Goal: Find specific page/section: Find specific page/section

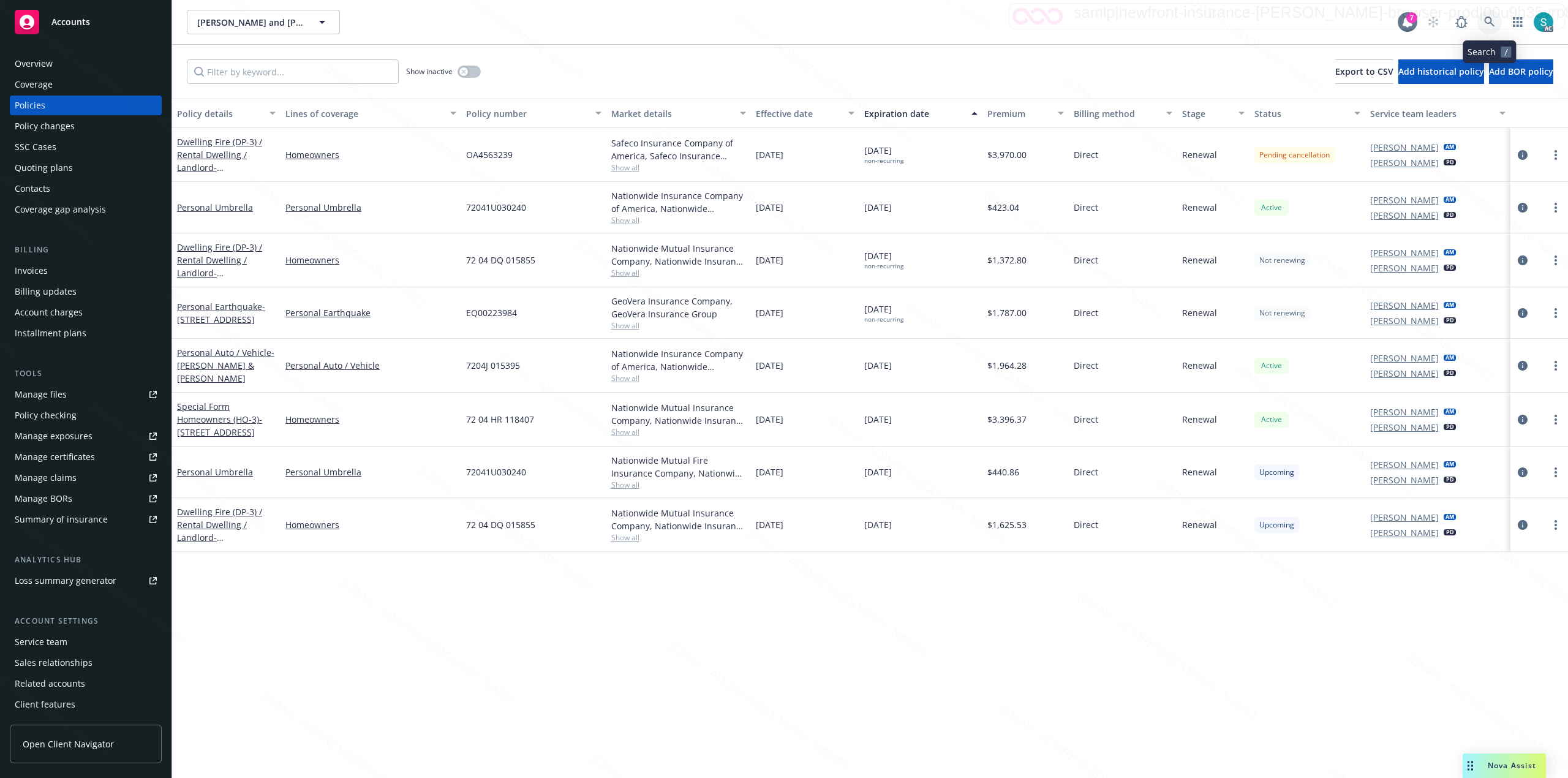
click at [1489, 23] on icon at bounding box center [1489, 22] width 11 height 11
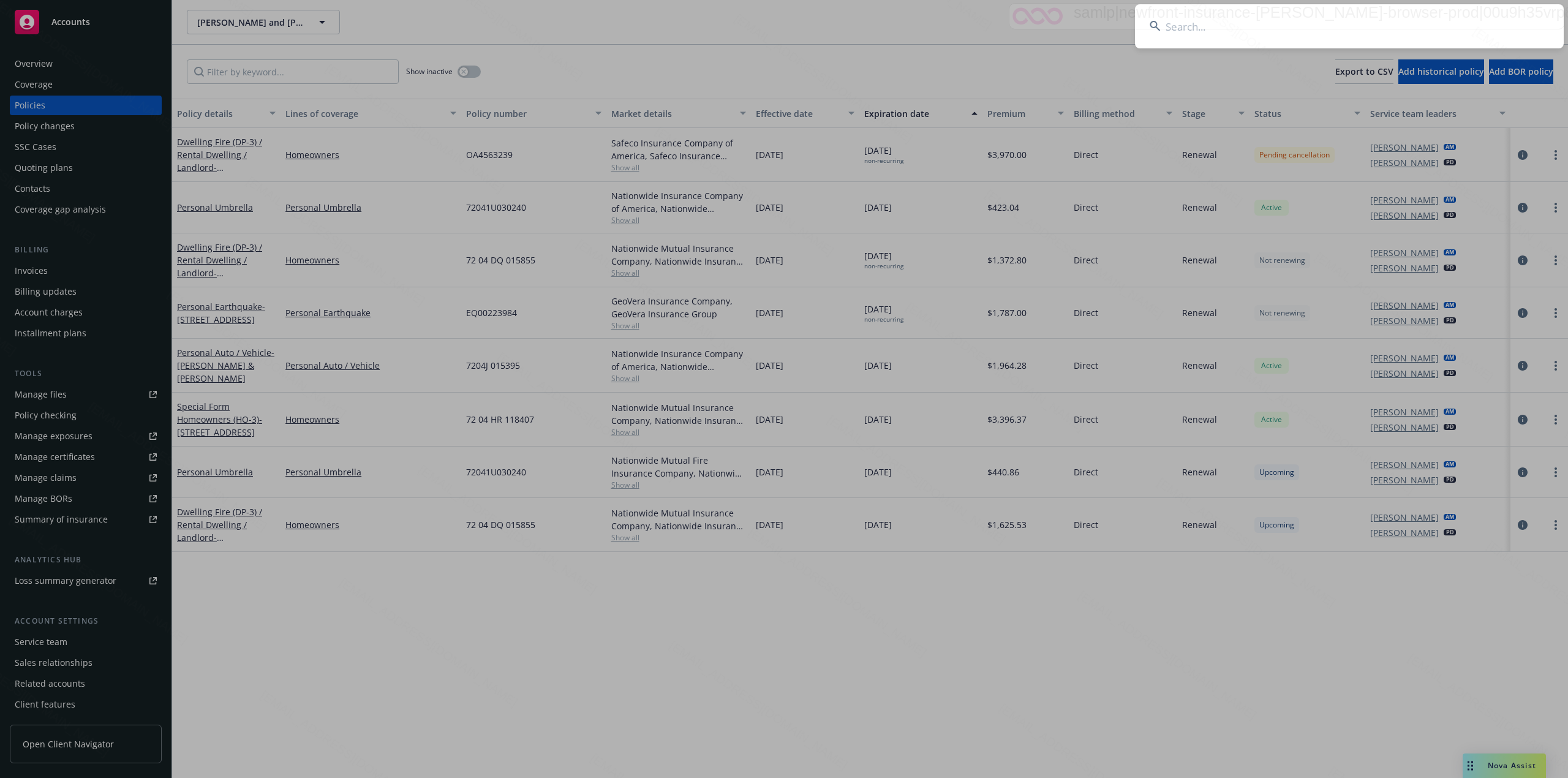
click at [1318, 25] on input at bounding box center [1349, 27] width 429 height 44
type input "Haro, Benjamin M. & Nancy M."
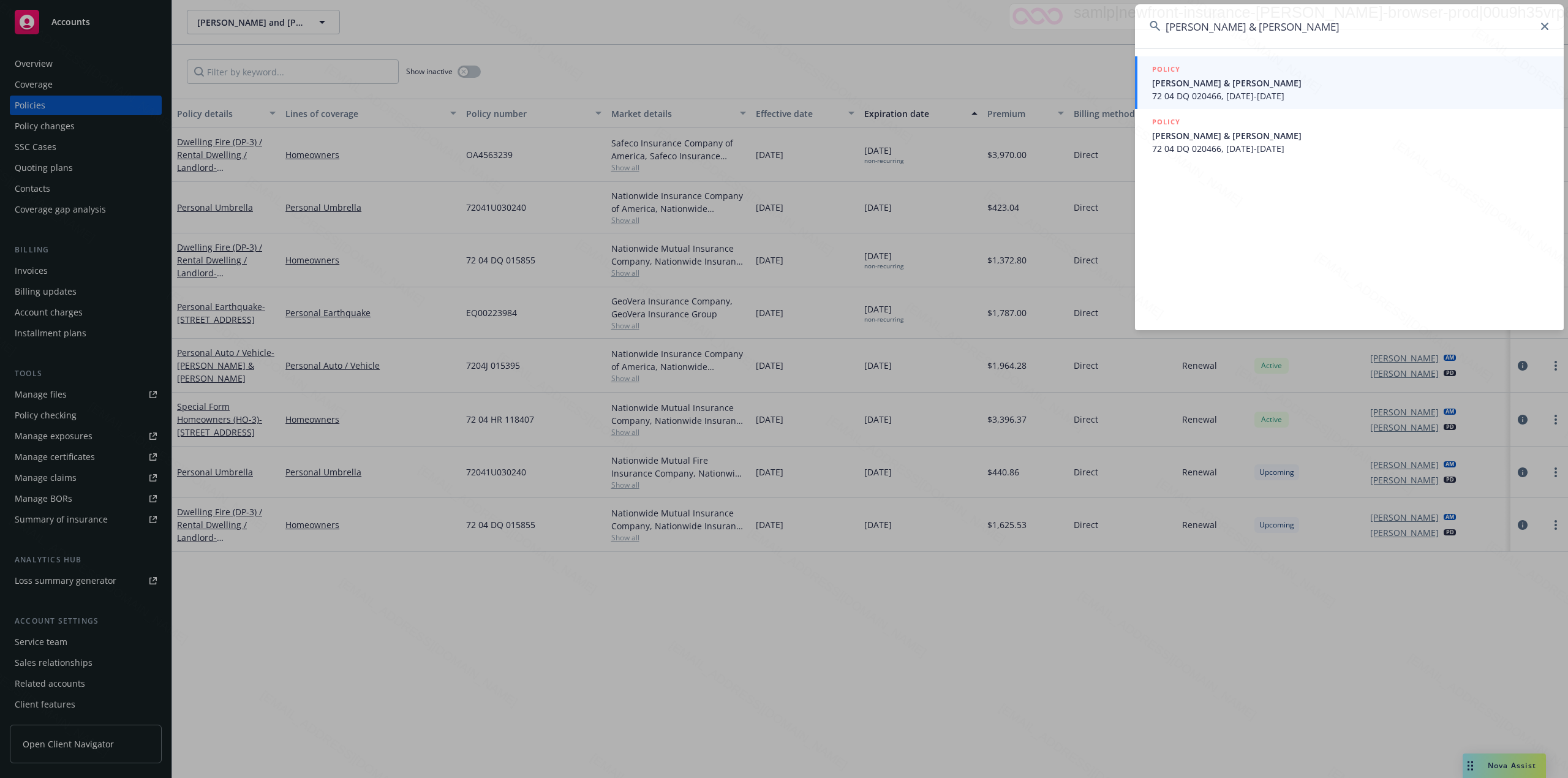
click at [1184, 81] on span "BENJAMIN M HARO & NANCY M HARO" at bounding box center [1350, 83] width 397 height 13
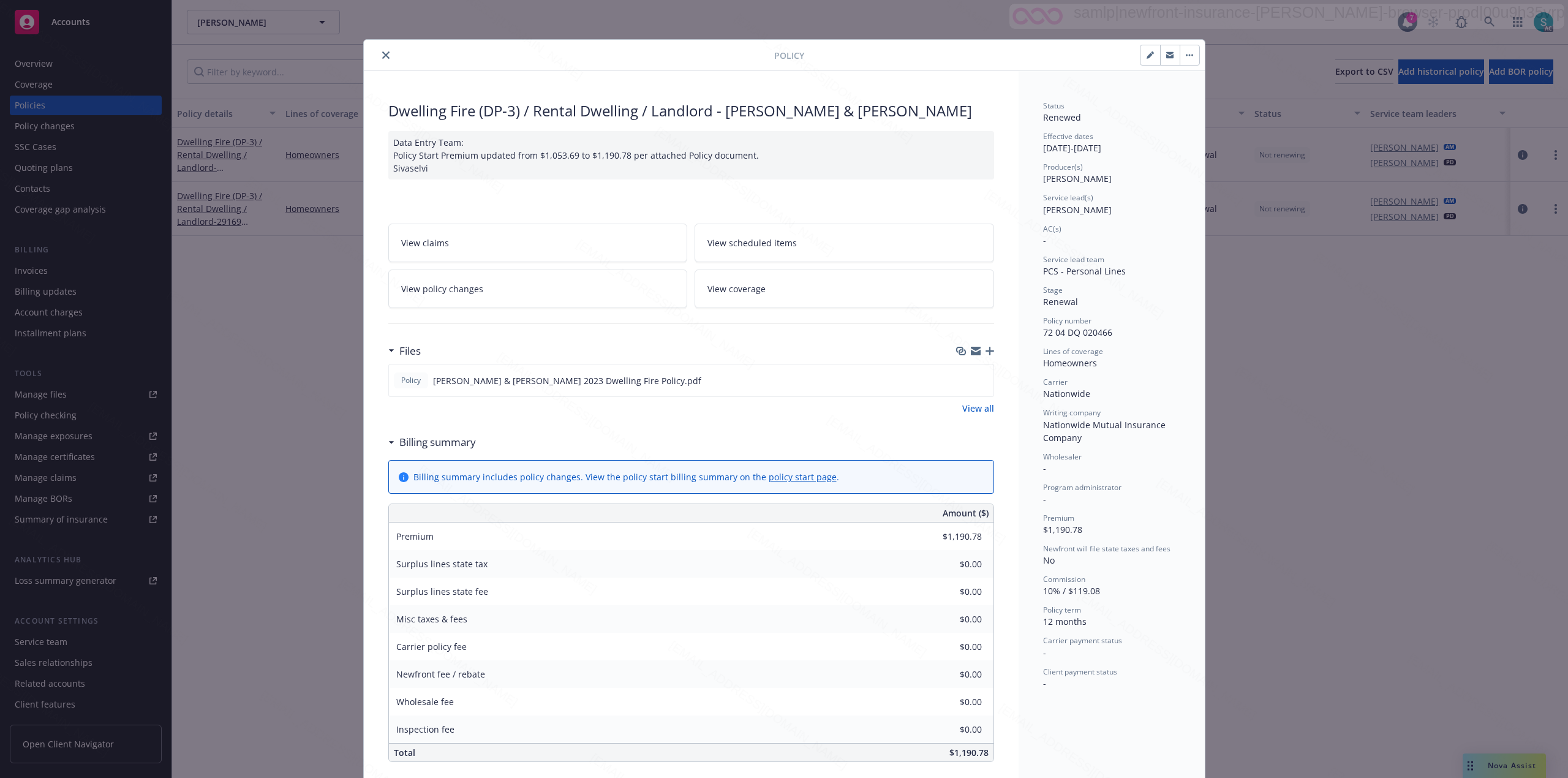
click at [378, 57] on button "close" at bounding box center [385, 54] width 15 height 15
